Goal: Transaction & Acquisition: Purchase product/service

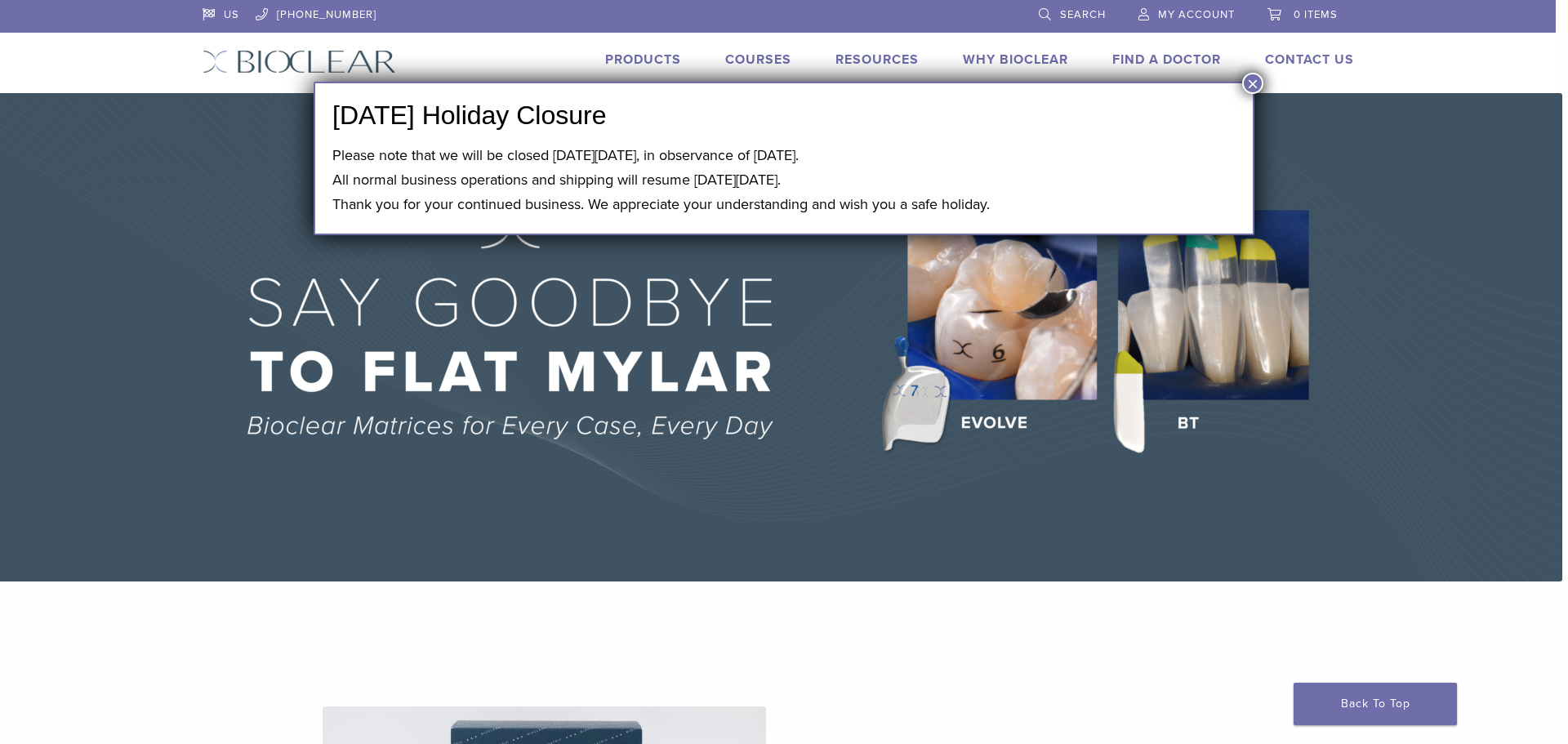
click at [1248, 80] on button "×" at bounding box center [1253, 84] width 22 height 22
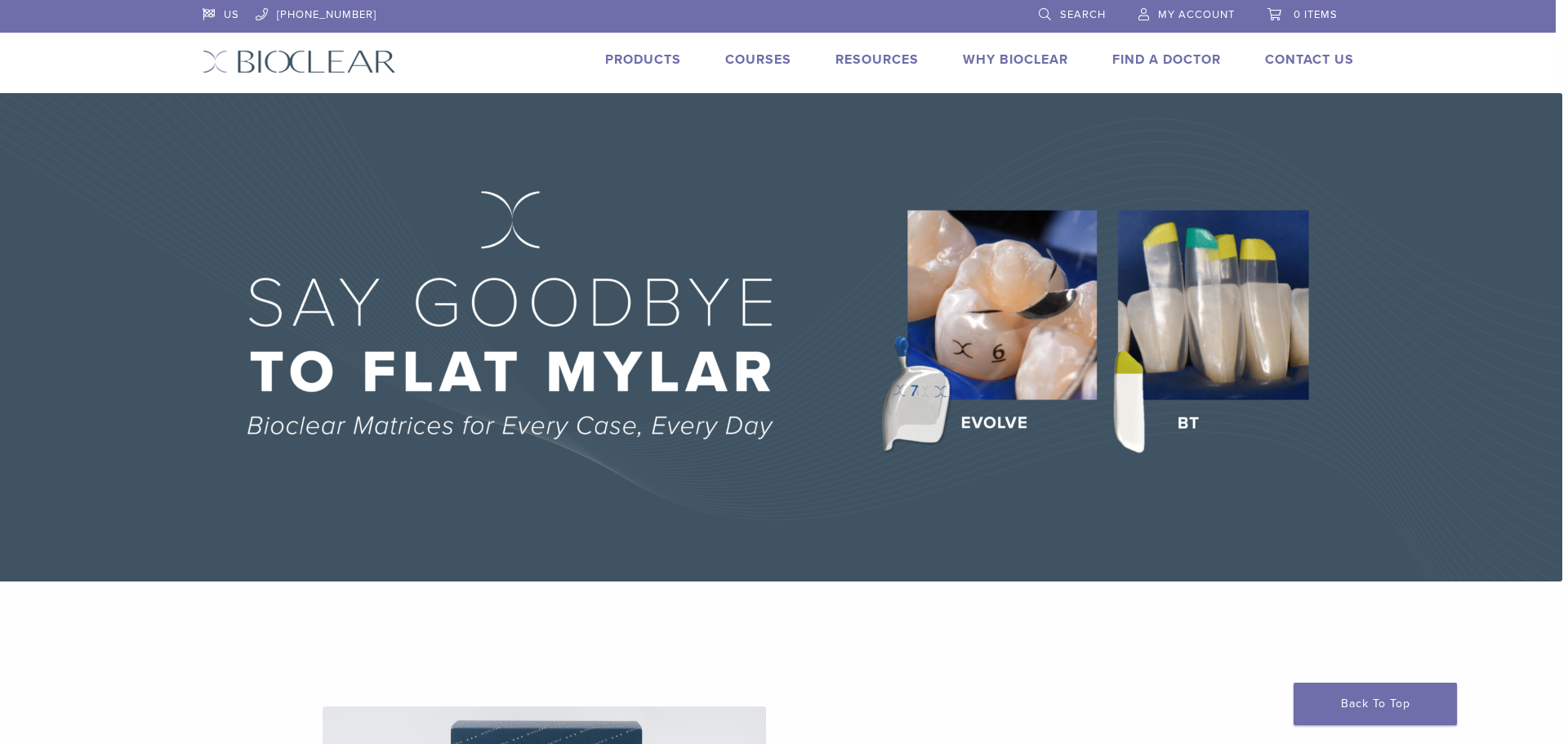
click at [670, 44] on div "US 1.855.712.5327 Search My Account 0 items Cart No products in the cart. Back …" at bounding box center [778, 46] width 1176 height 93
click at [661, 65] on link "Products" at bounding box center [643, 59] width 76 height 16
click at [646, 59] on link "Products" at bounding box center [643, 59] width 76 height 16
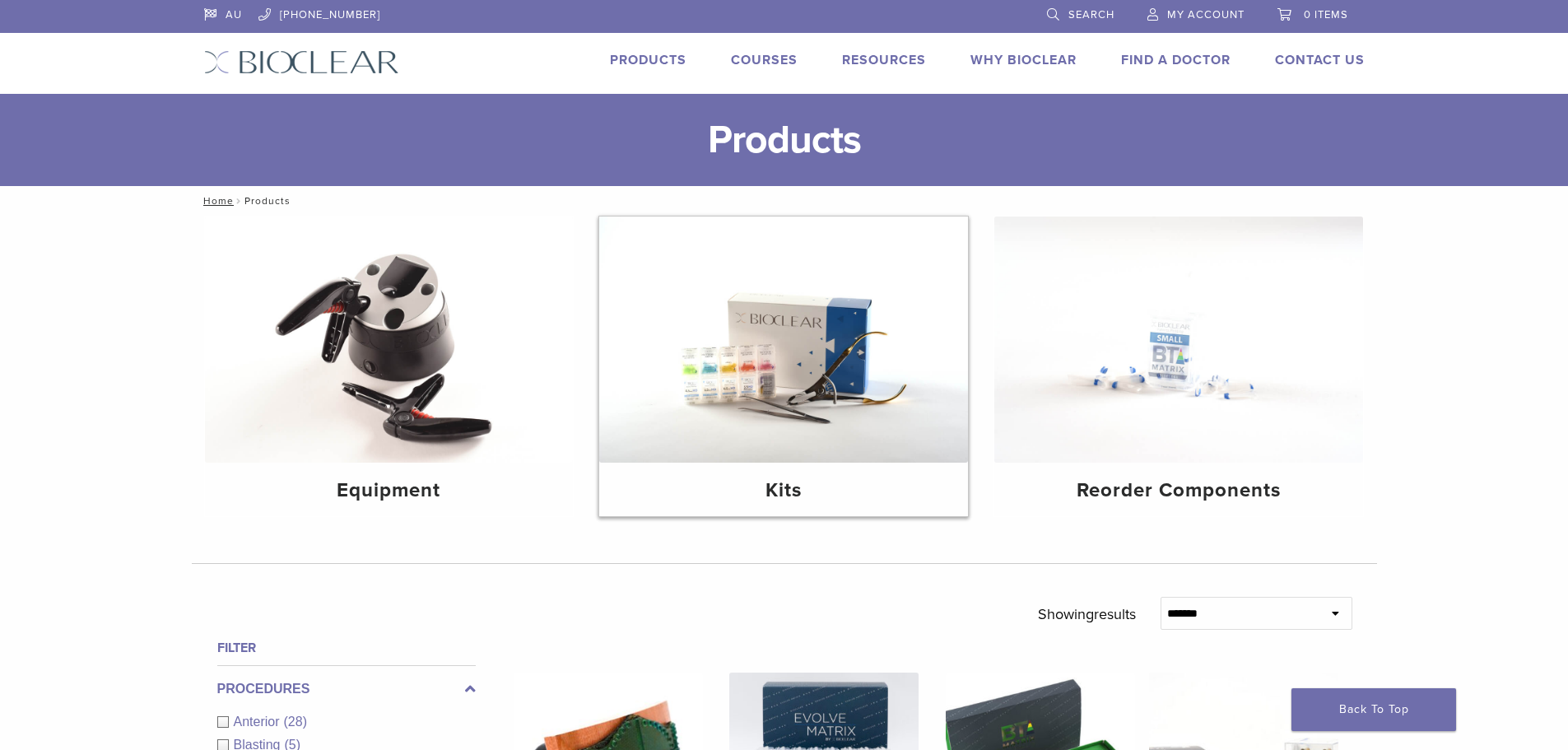
click at [823, 357] on img at bounding box center [784, 339] width 369 height 246
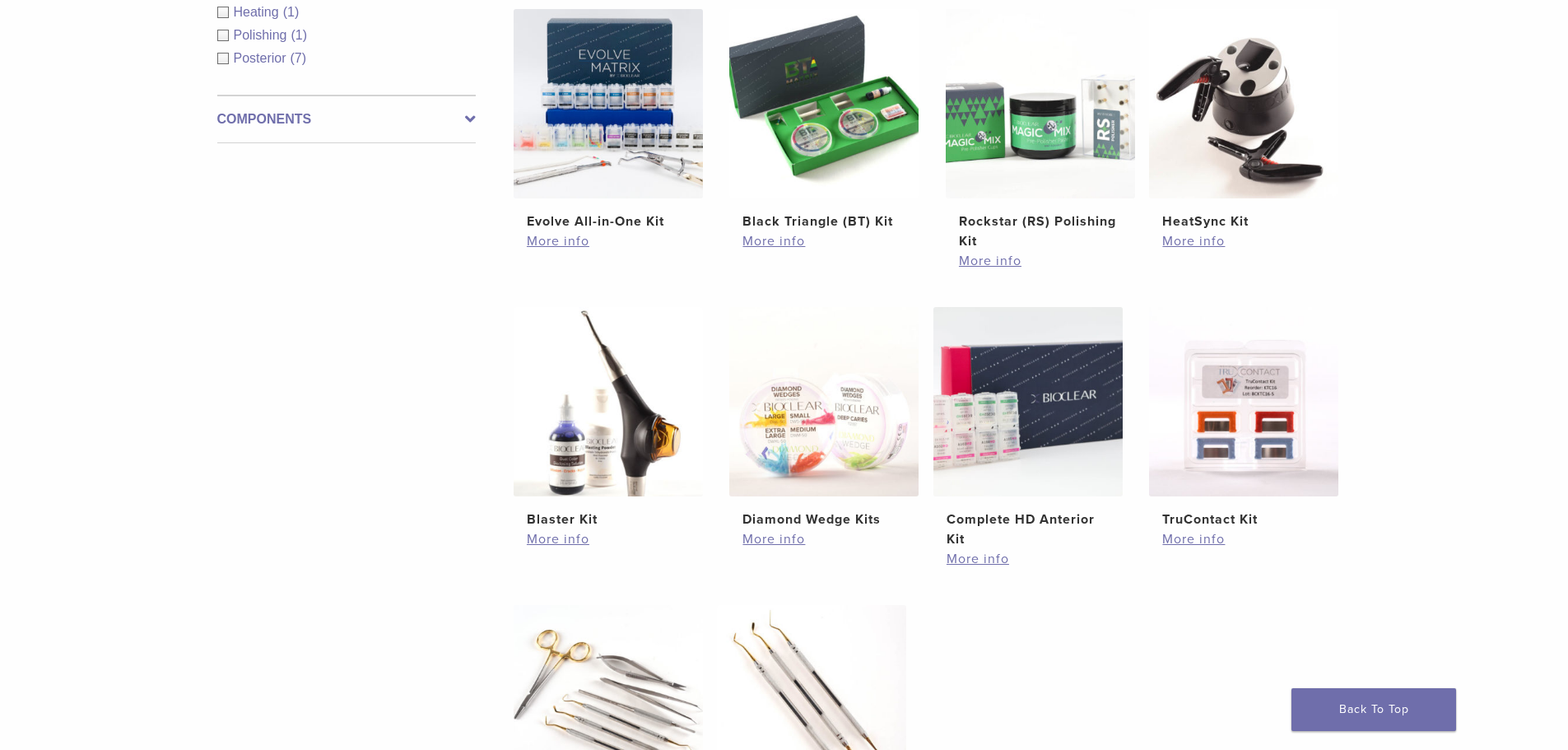
scroll to position [494, 0]
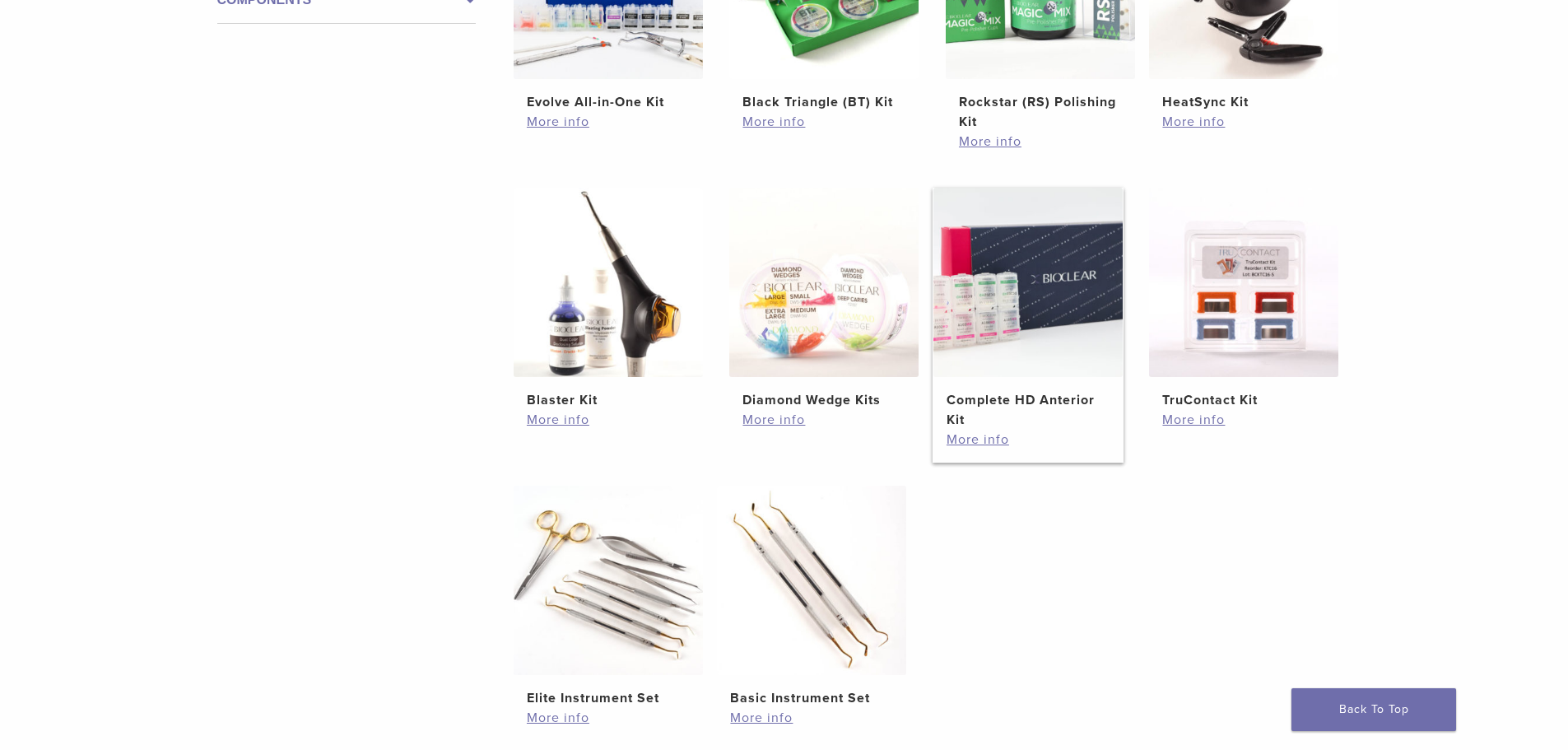
click at [1020, 419] on h2 "Complete HD Anterior Kit" at bounding box center [1027, 410] width 163 height 39
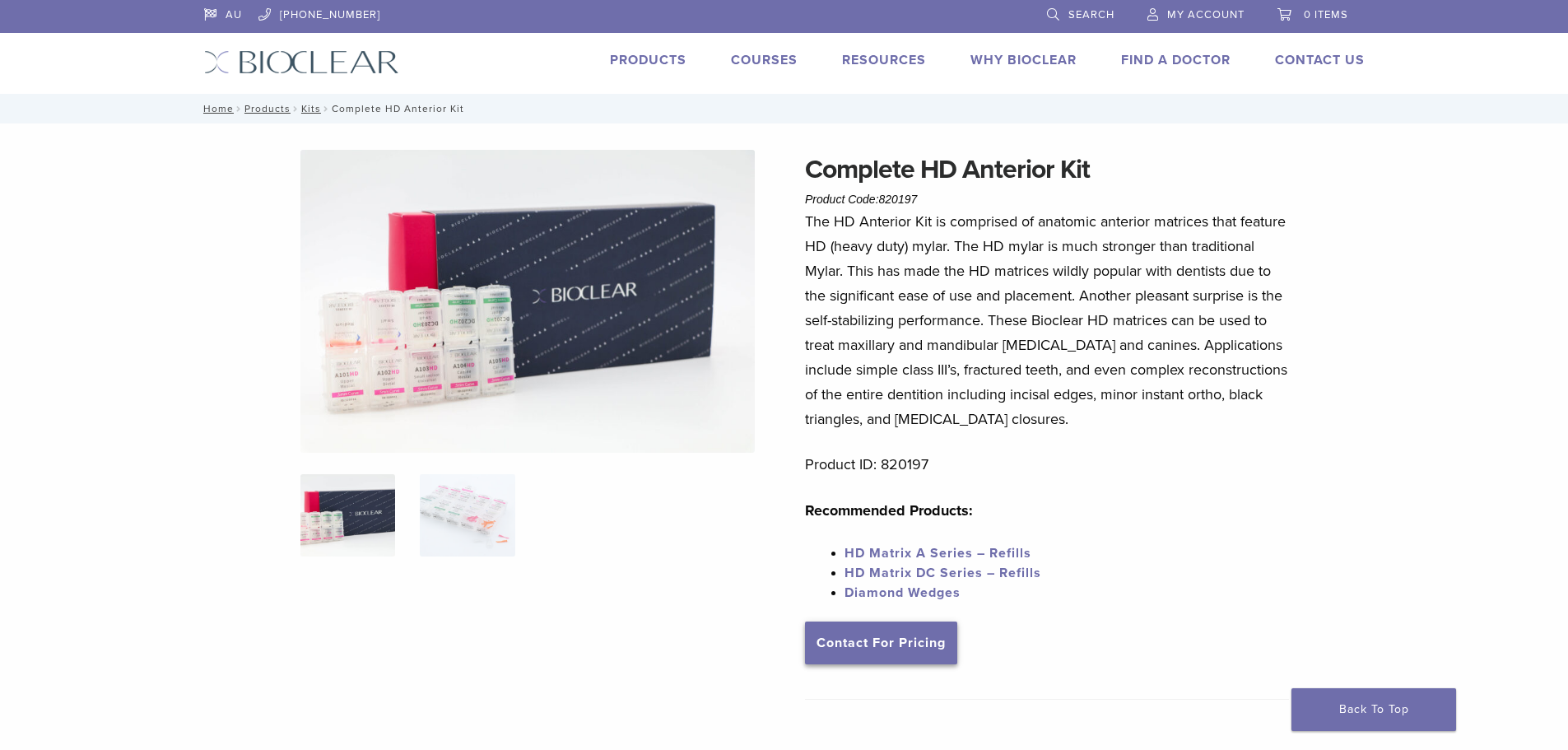
click at [914, 641] on link "Contact For Pricing" at bounding box center [881, 642] width 153 height 43
